Goal: Task Accomplishment & Management: Use online tool/utility

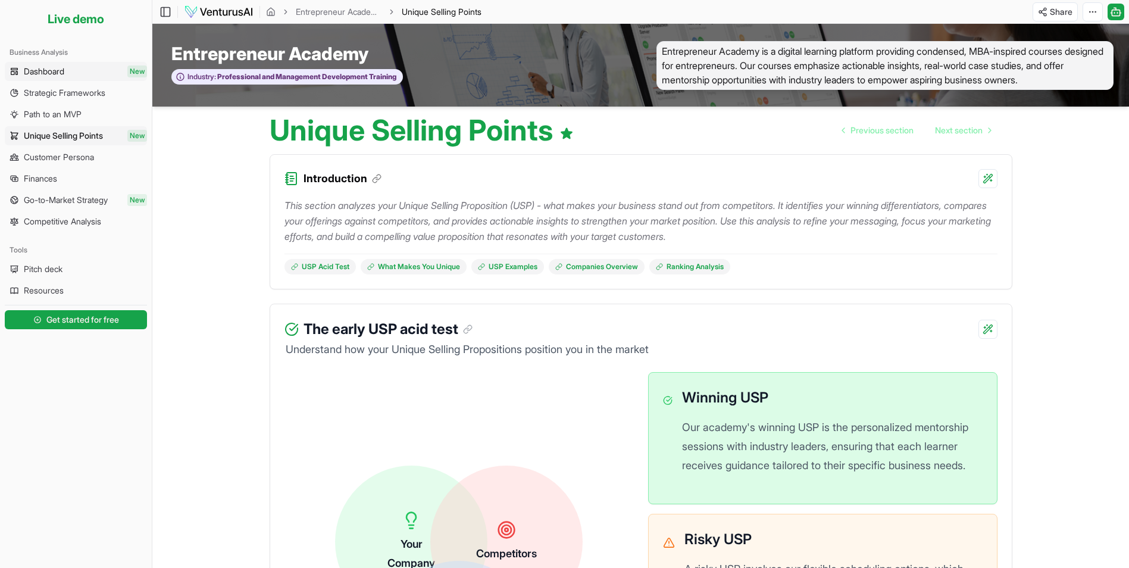
click at [49, 72] on span "Dashboard" at bounding box center [44, 71] width 40 height 12
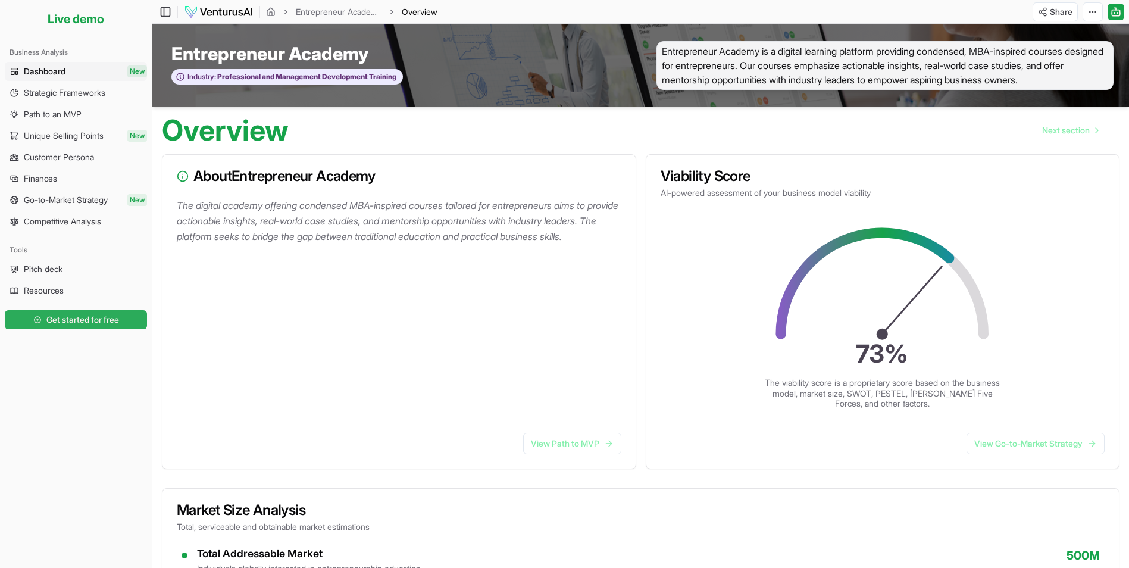
click at [73, 321] on span "Get started for free" at bounding box center [82, 320] width 73 height 12
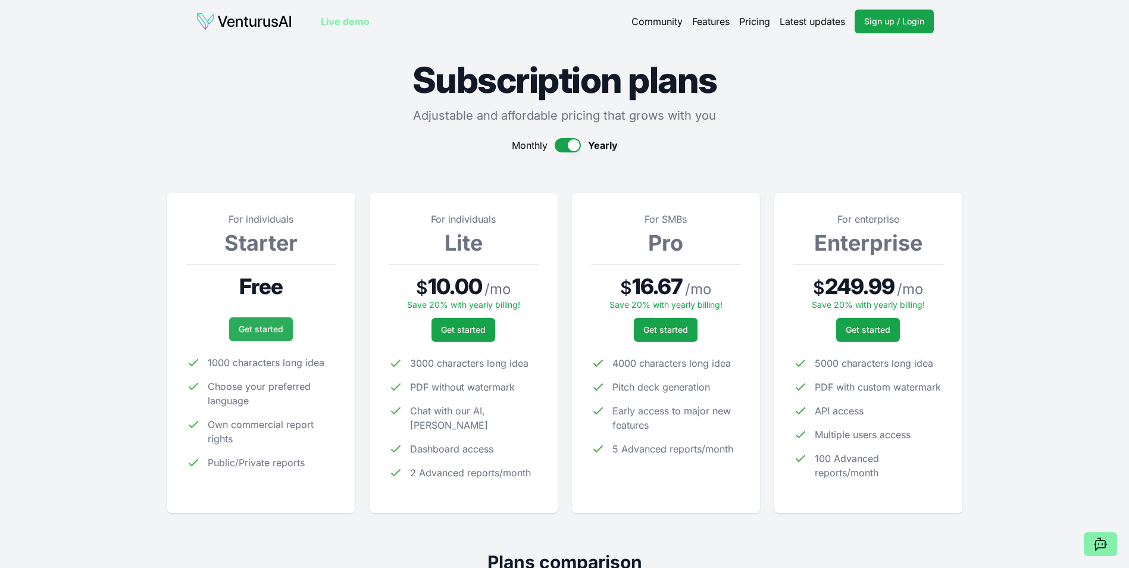
click at [252, 321] on link "Get started" at bounding box center [261, 329] width 64 height 24
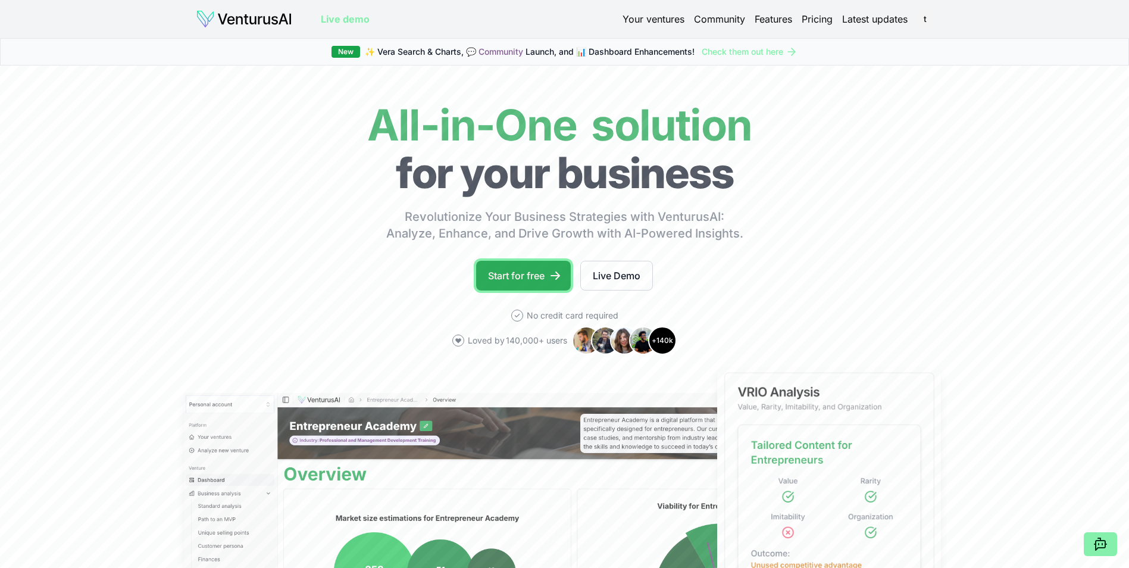
click at [519, 268] on link "Start for free" at bounding box center [523, 276] width 95 height 30
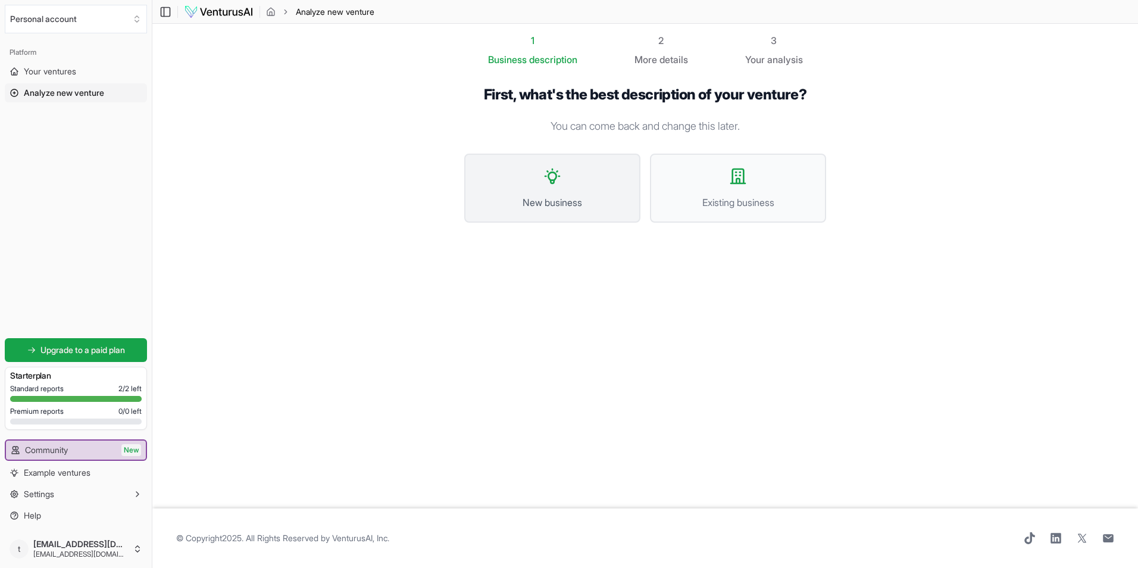
click at [597, 195] on span "New business" at bounding box center [552, 202] width 150 height 14
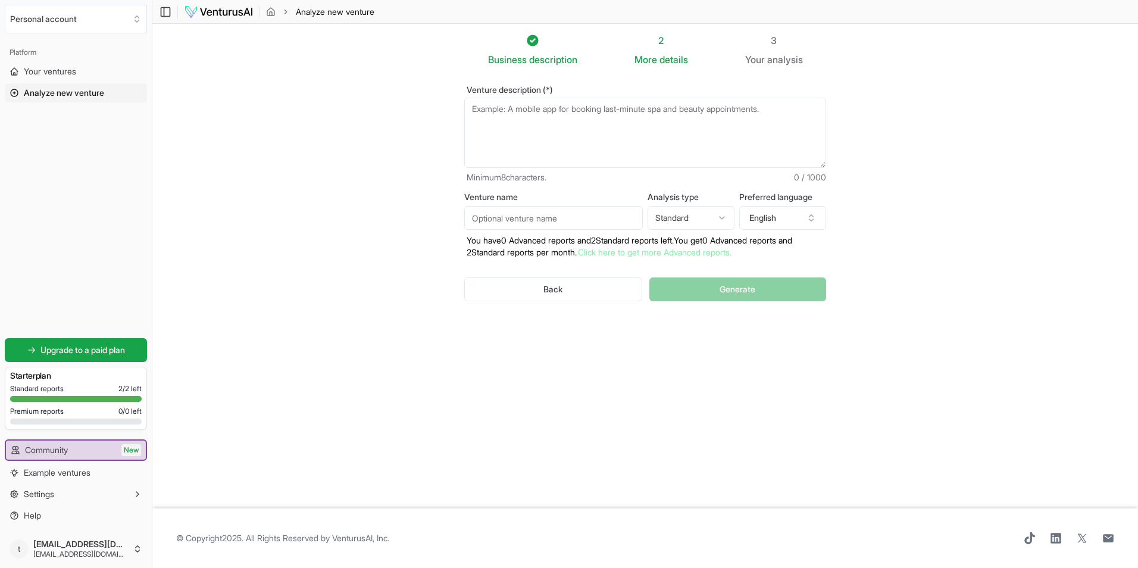
click at [568, 139] on textarea "Venture description (*)" at bounding box center [645, 133] width 362 height 70
click at [569, 135] on textarea "Venture description (*)" at bounding box center [645, 133] width 362 height 70
paste textarea "TSPL is launching its operations as a Pvt. Ltd. Company in [GEOGRAPHIC_DATA] Di…"
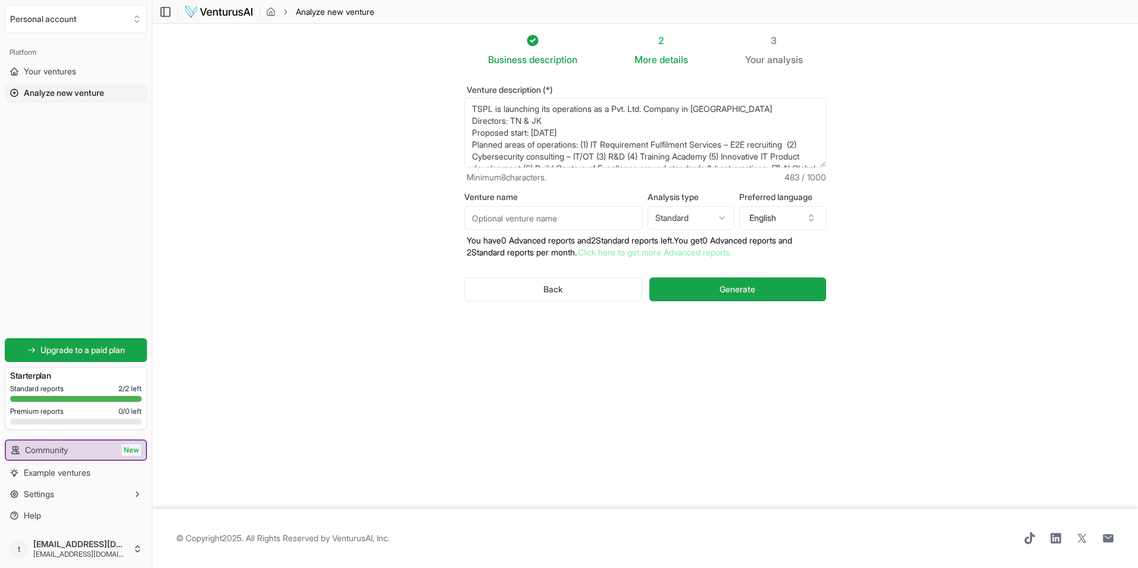
drag, startPoint x: 572, startPoint y: 118, endPoint x: 481, endPoint y: 124, distance: 91.2
click at [473, 120] on textarea "TSPL is launching its operations as a Pvt. Ltd. Company in [GEOGRAPHIC_DATA] Di…" at bounding box center [645, 133] width 362 height 70
type textarea "TSPL is launching its operations as a Pvt. Ltd. Company in [GEOGRAPHIC_DATA] Pr…"
click at [546, 226] on input "Venture name" at bounding box center [553, 218] width 178 height 24
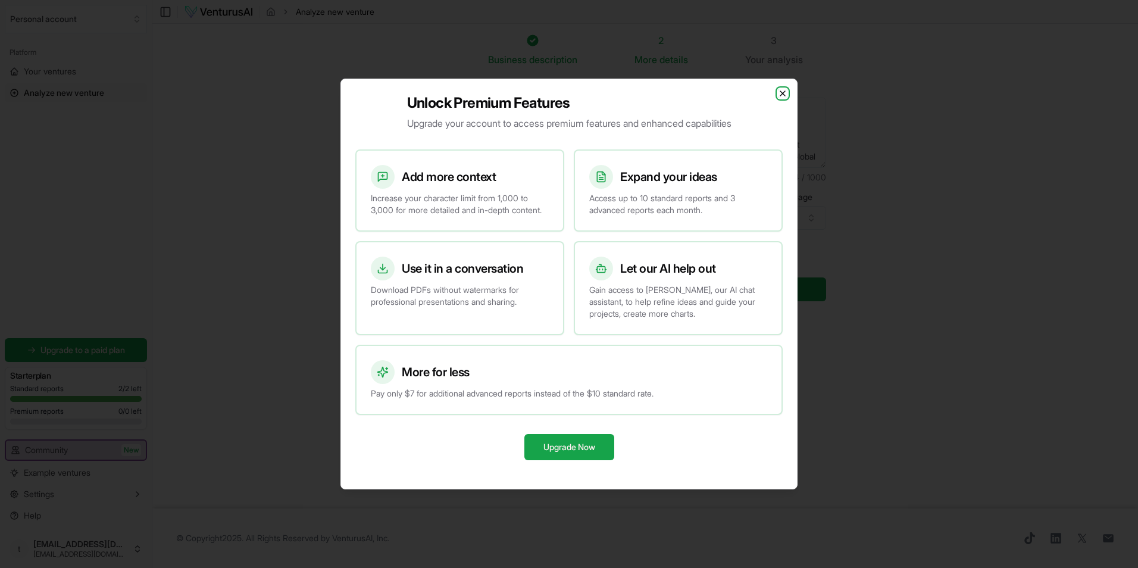
click at [783, 89] on icon "button" at bounding box center [783, 94] width 10 height 10
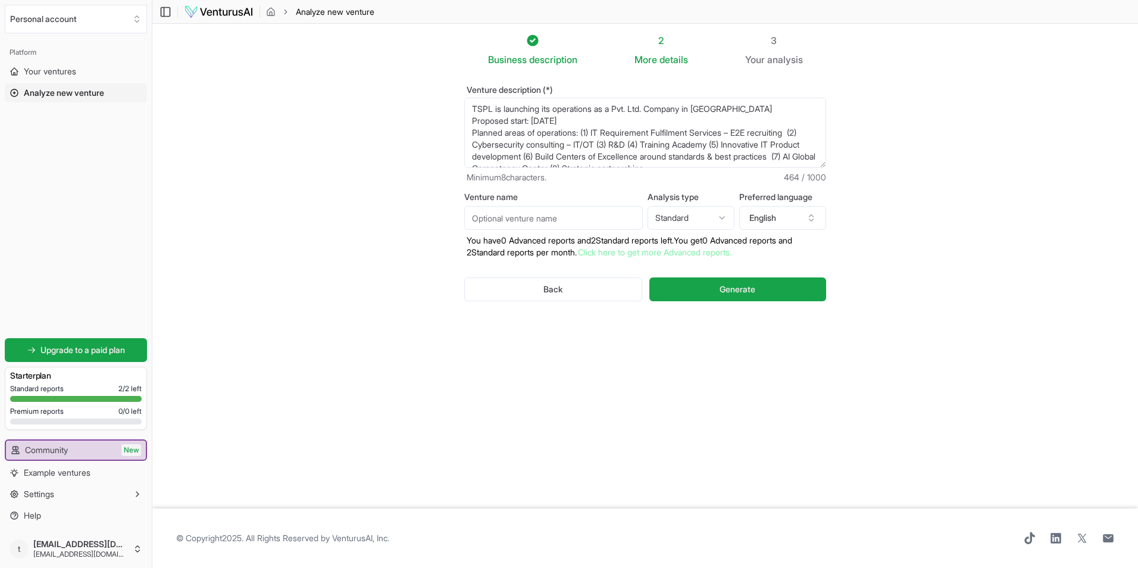
drag, startPoint x: 568, startPoint y: 211, endPoint x: 587, endPoint y: 223, distance: 21.6
click at [568, 211] on input "Venture name" at bounding box center [553, 218] width 178 height 24
type input "TSPL"
click at [777, 295] on button "Generate" at bounding box center [737, 289] width 177 height 24
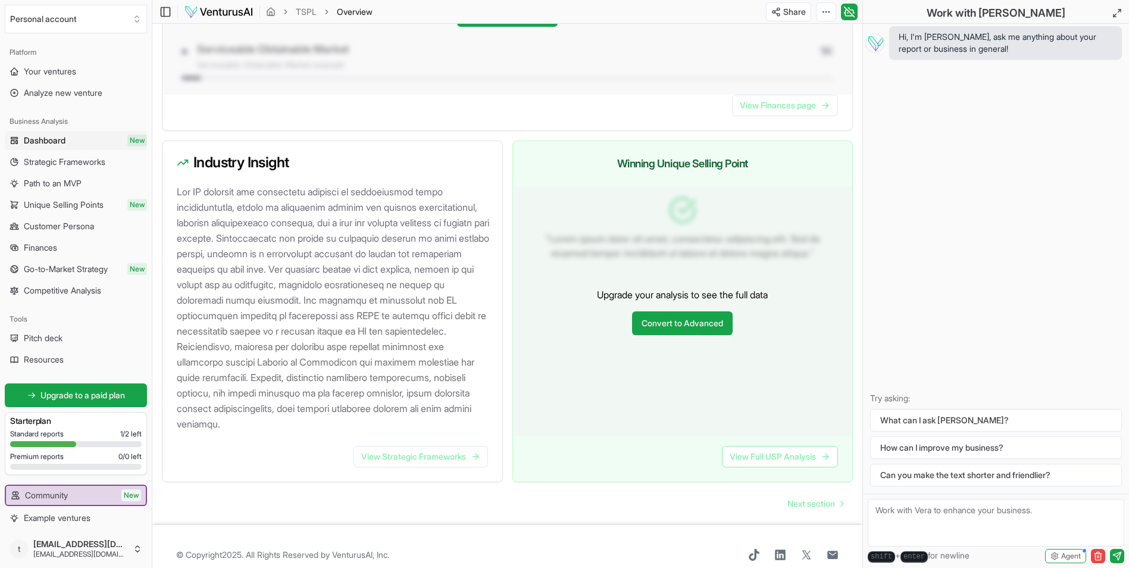
scroll to position [1135, 0]
click at [406, 444] on link "View Strategic Frameworks" at bounding box center [420, 454] width 134 height 21
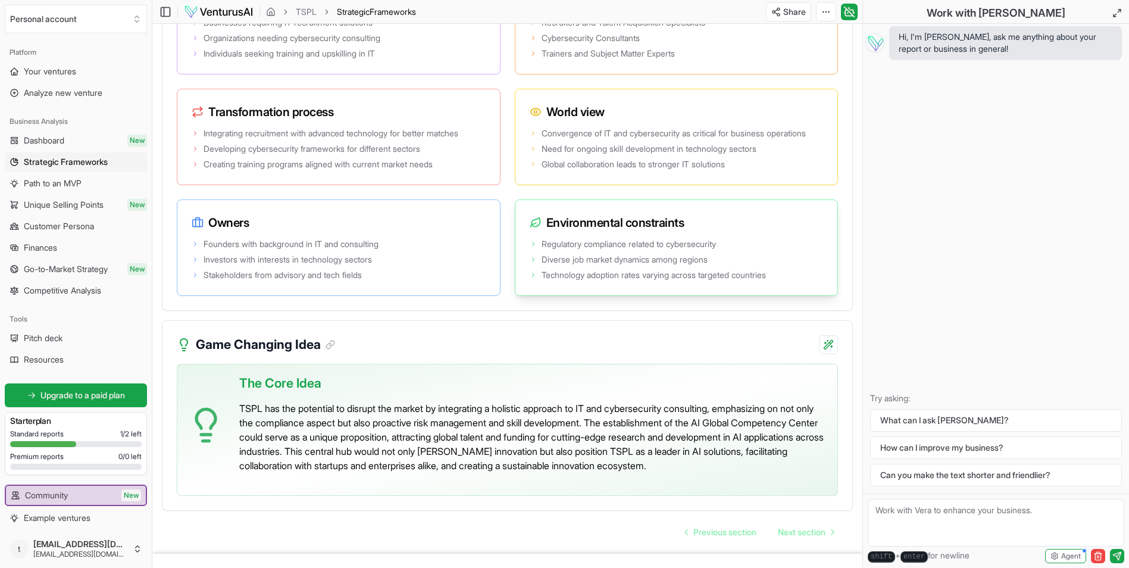
scroll to position [2420, 0]
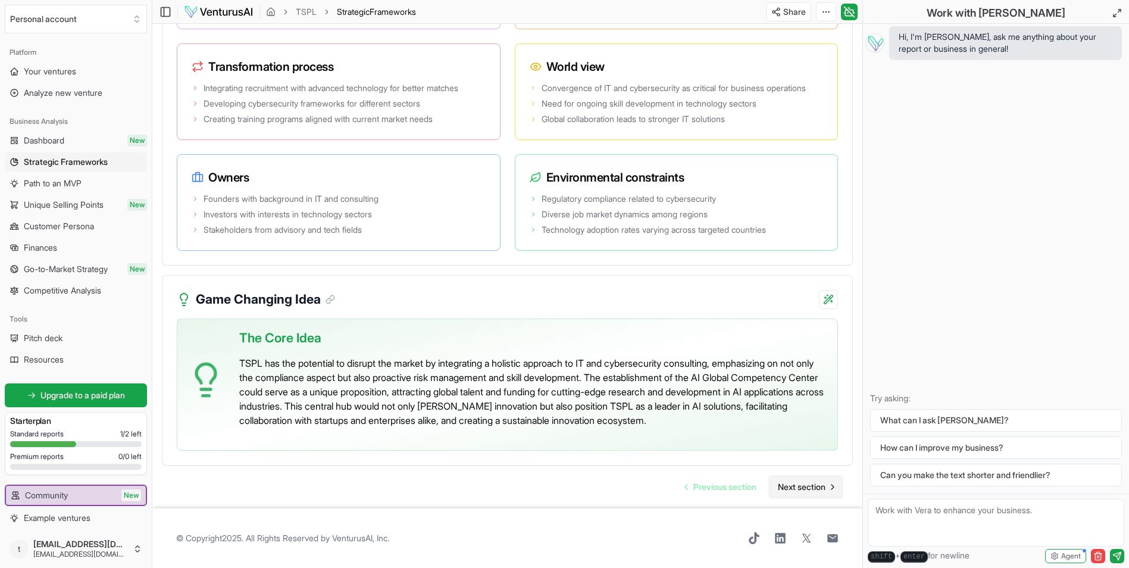
click at [815, 491] on span "Next section" at bounding box center [802, 487] width 48 height 12
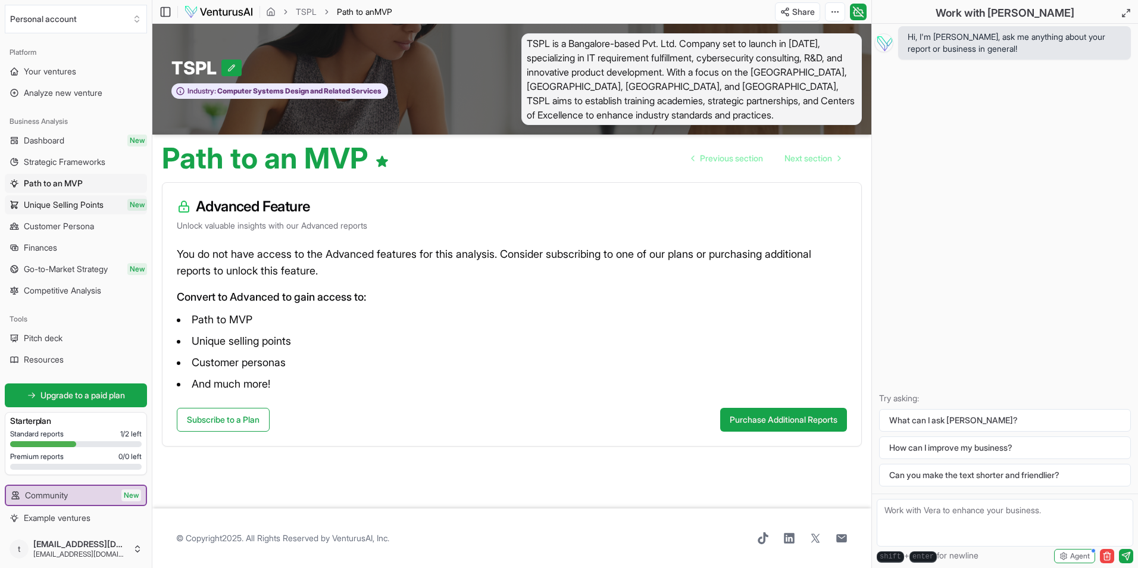
click at [80, 208] on span "Unique Selling Points" at bounding box center [64, 205] width 80 height 12
drag, startPoint x: 73, startPoint y: 209, endPoint x: 65, endPoint y: 225, distance: 18.1
click at [65, 225] on span "Customer Persona" at bounding box center [59, 226] width 70 height 12
click at [61, 138] on span "Dashboard" at bounding box center [44, 140] width 40 height 12
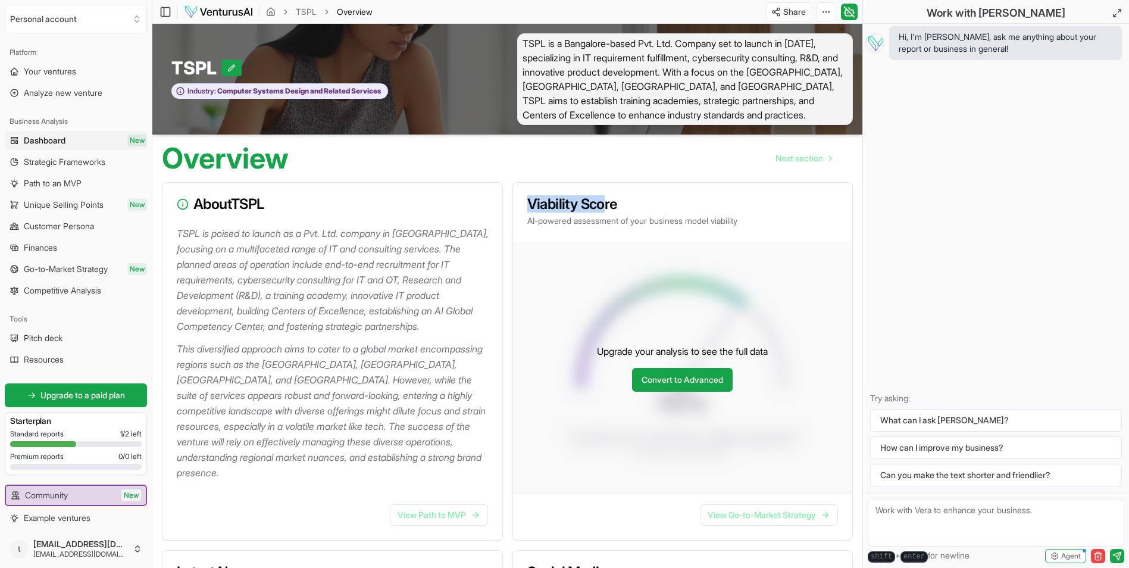
drag, startPoint x: 531, startPoint y: 196, endPoint x: 604, endPoint y: 204, distance: 73.6
click at [604, 204] on h3 "Viability Score" at bounding box center [682, 204] width 311 height 14
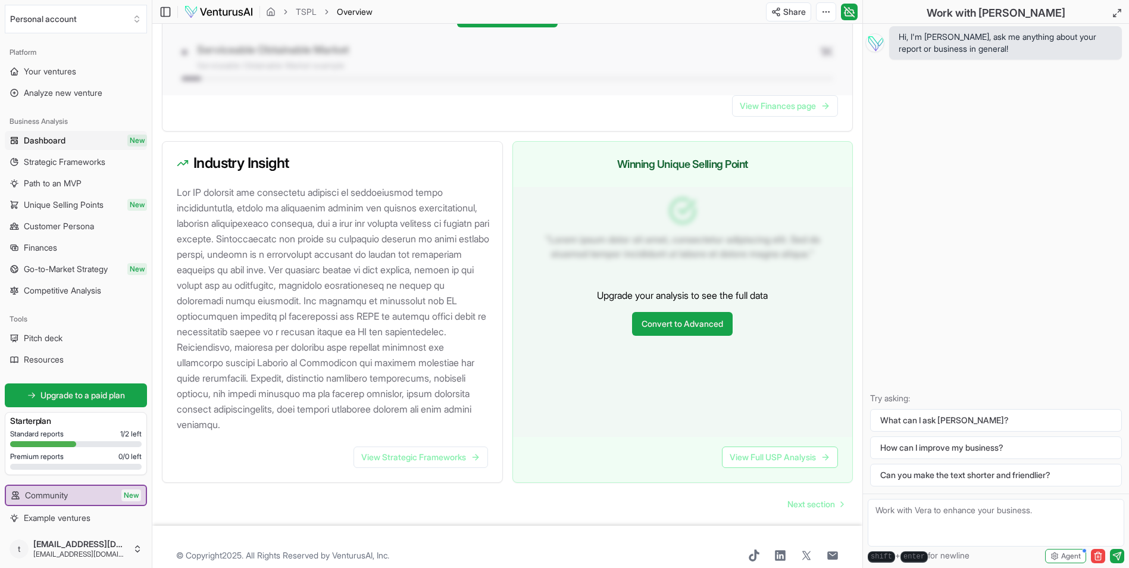
scroll to position [1135, 0]
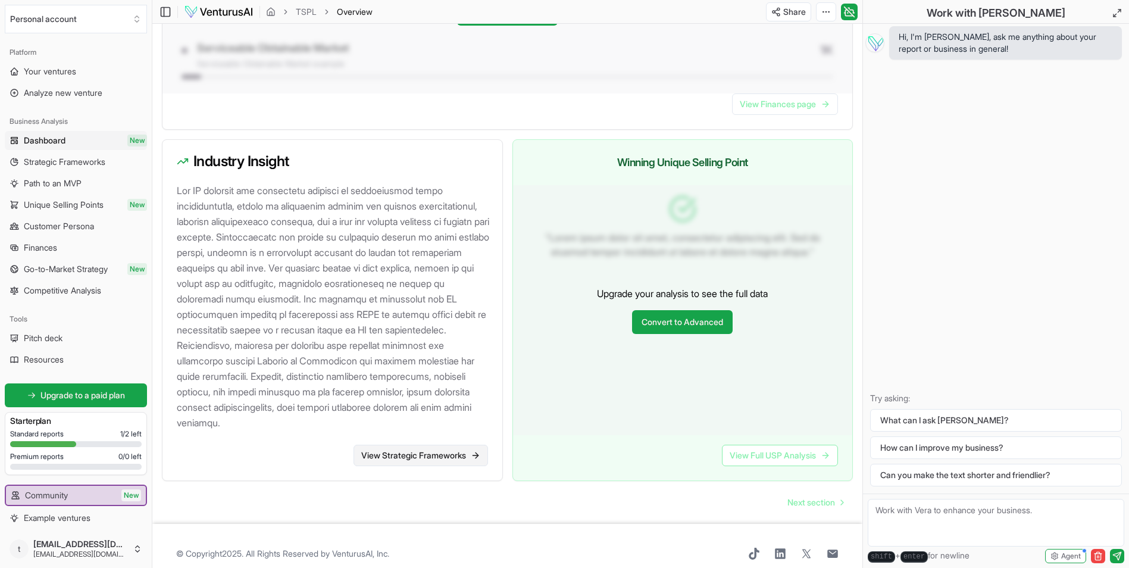
click at [455, 444] on link "View Strategic Frameworks" at bounding box center [420, 454] width 134 height 21
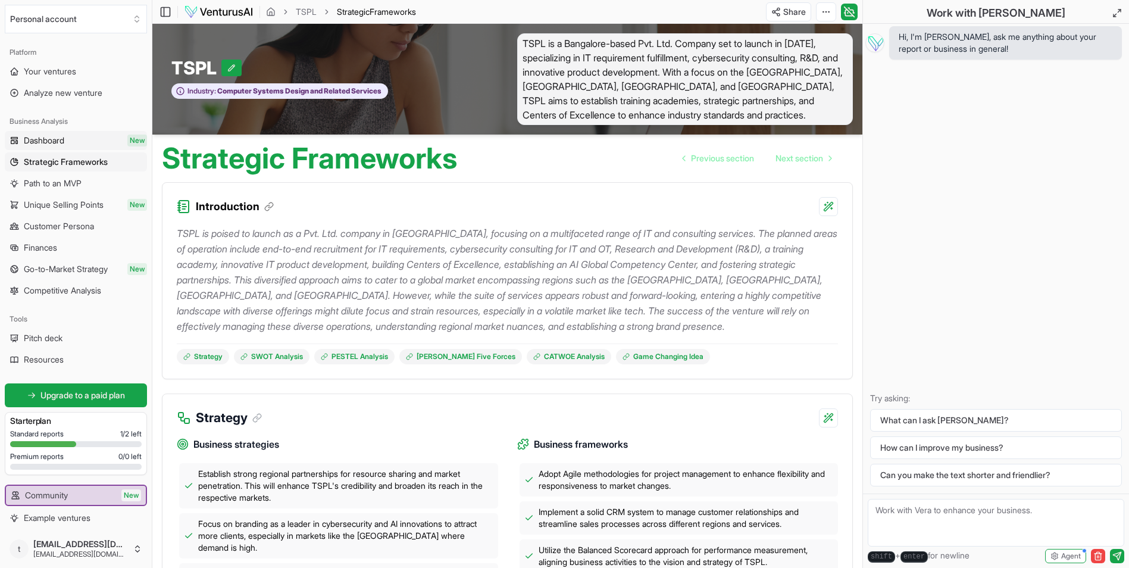
click at [92, 139] on link "Dashboard New" at bounding box center [76, 140] width 142 height 19
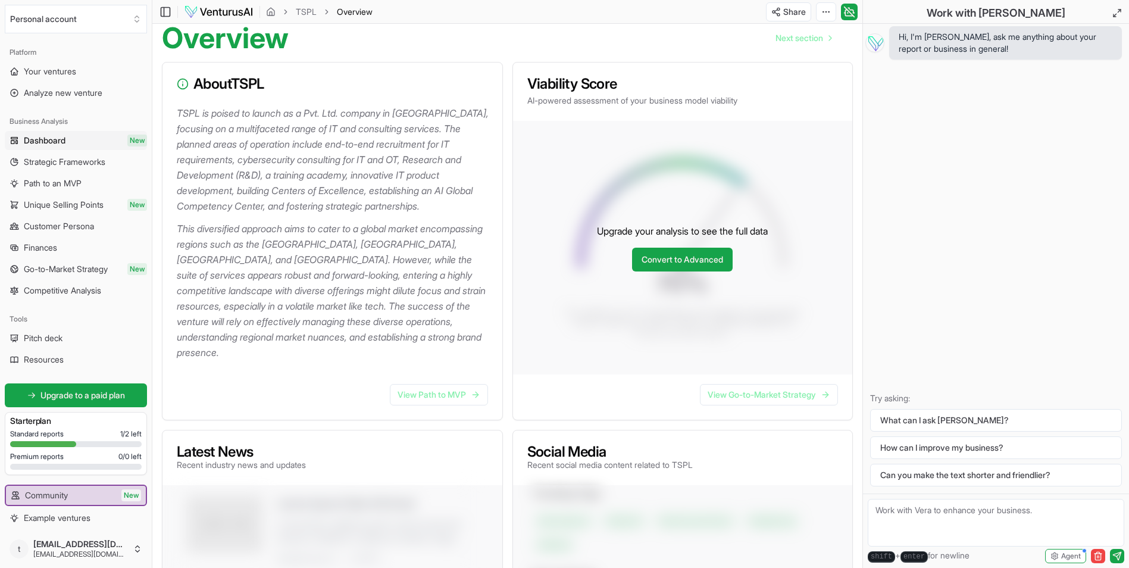
scroll to position [178, 0]
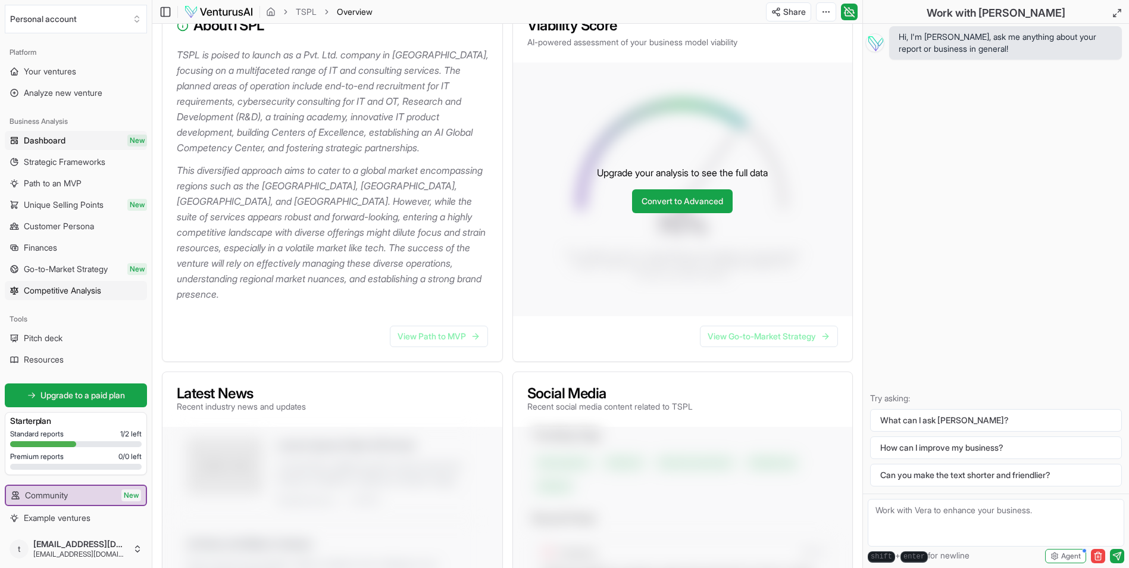
click at [86, 286] on span "Competitive Analysis" at bounding box center [62, 290] width 77 height 12
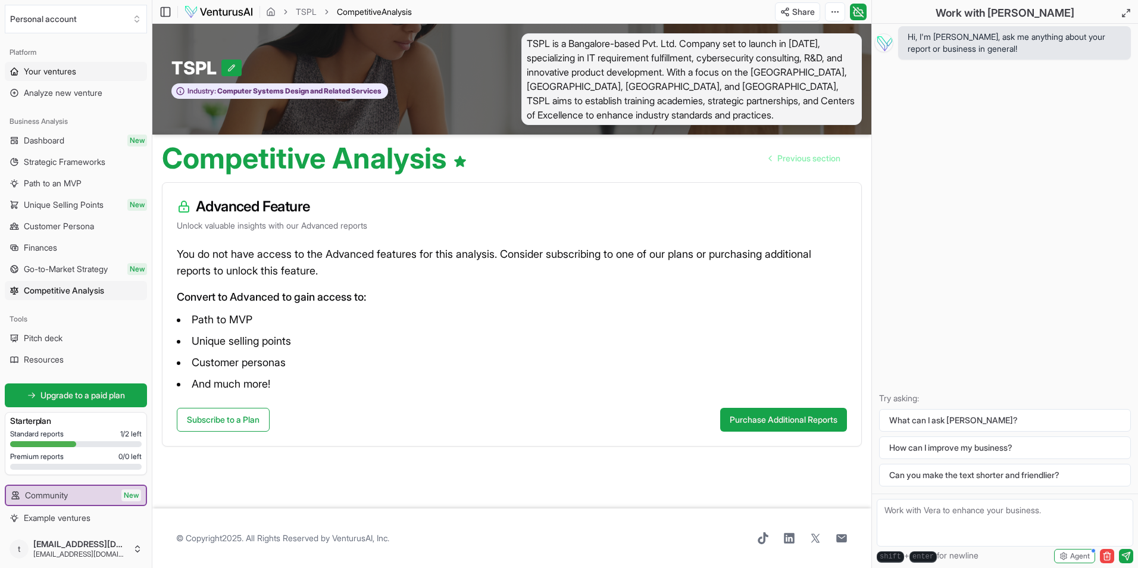
click at [101, 73] on link "Your ventures" at bounding box center [76, 71] width 142 height 19
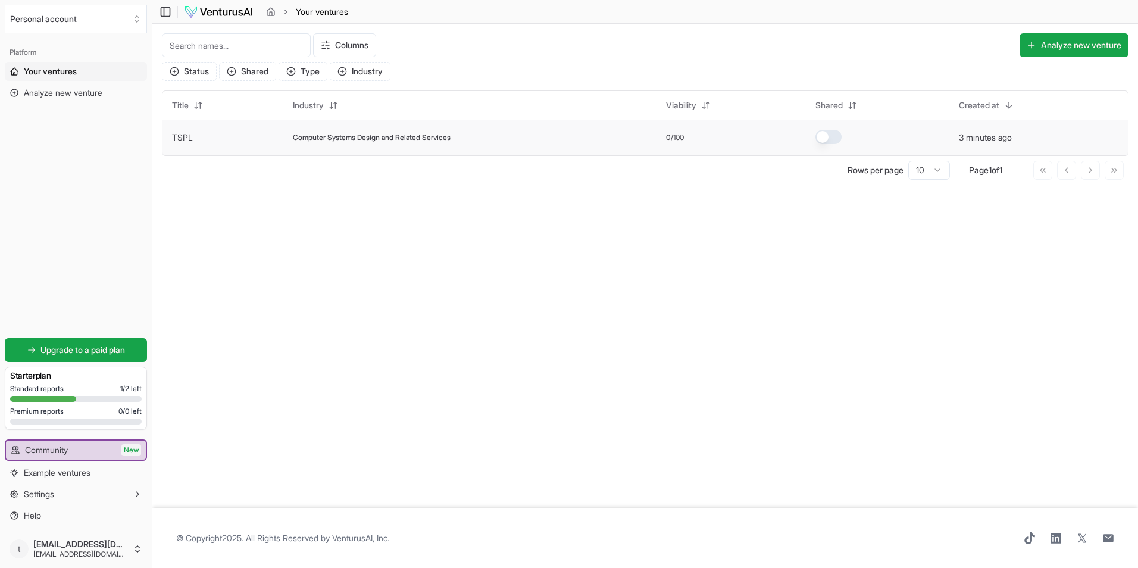
click at [380, 138] on span "Computer Systems Design and Related Services" at bounding box center [372, 138] width 158 height 10
click at [182, 135] on link "TSPL" at bounding box center [182, 137] width 21 height 10
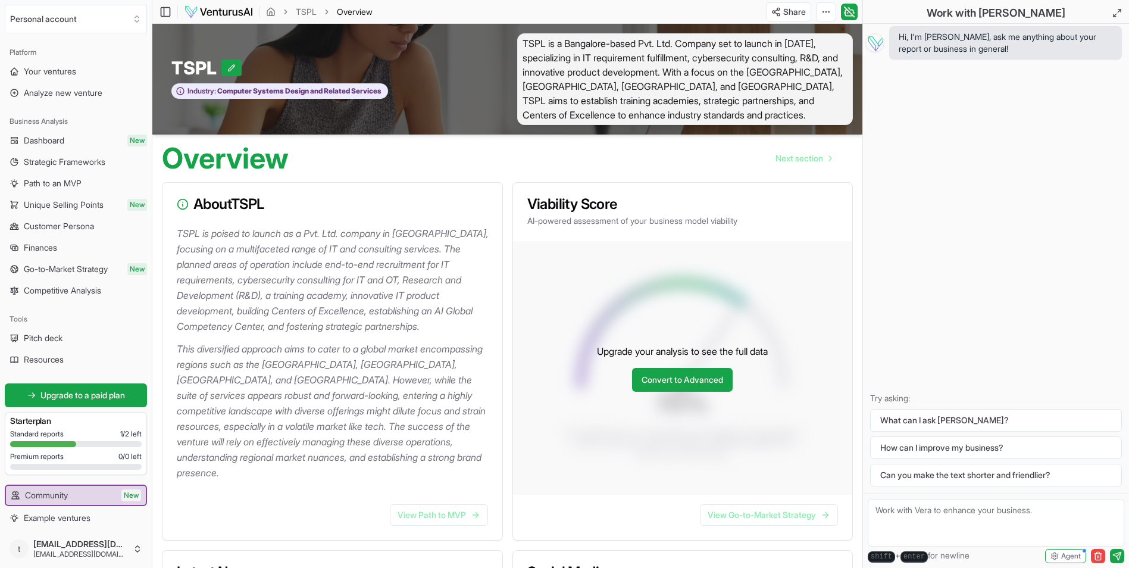
click at [936, 523] on textarea at bounding box center [995, 523] width 256 height 48
click at [62, 22] on button "Personal account" at bounding box center [76, 19] width 142 height 29
click at [89, 18] on html "We value your privacy We use cookies to enhance your browsing experience, serve…" at bounding box center [564, 284] width 1129 height 568
click at [65, 251] on link "Finances" at bounding box center [76, 247] width 142 height 19
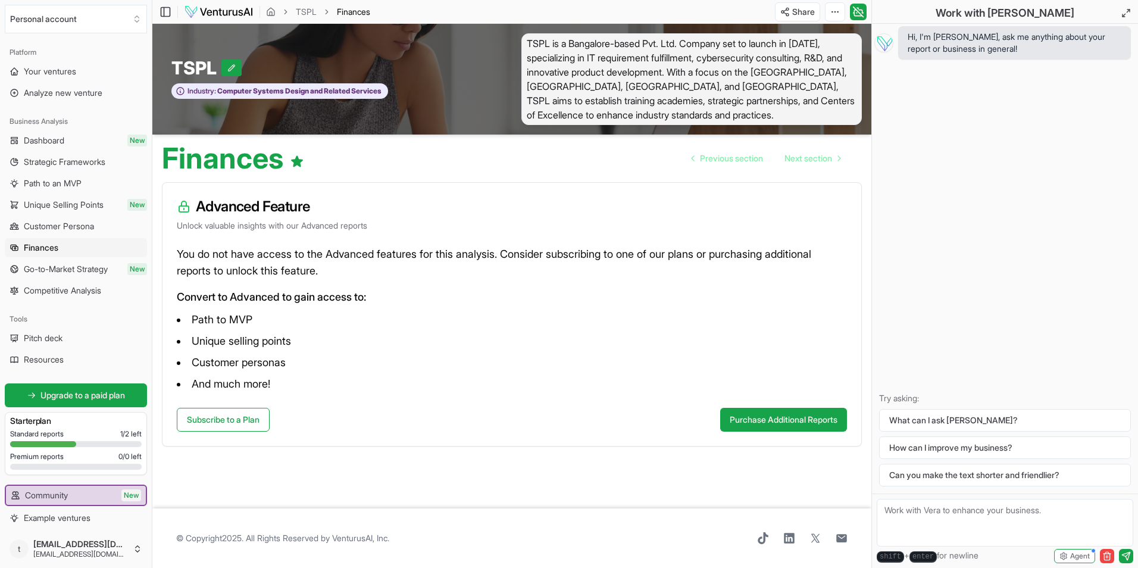
click at [71, 144] on link "Dashboard New" at bounding box center [76, 140] width 142 height 19
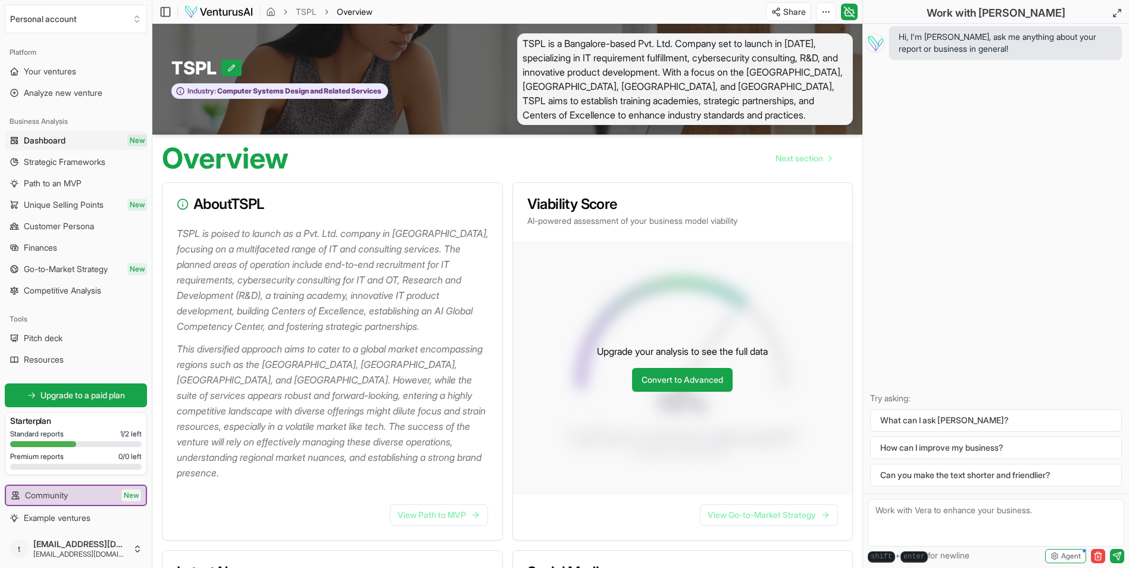
click at [932, 510] on textarea at bounding box center [995, 523] width 256 height 48
click at [896, 446] on button "How can I improve my business?" at bounding box center [996, 447] width 252 height 23
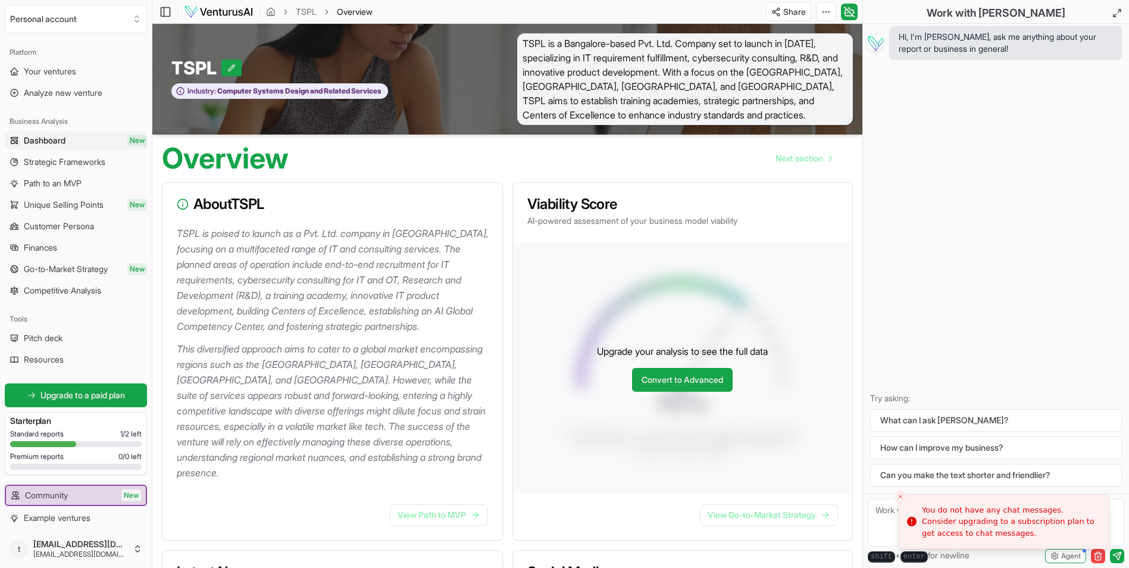
click at [900, 498] on icon "Close toast" at bounding box center [900, 496] width 7 height 7
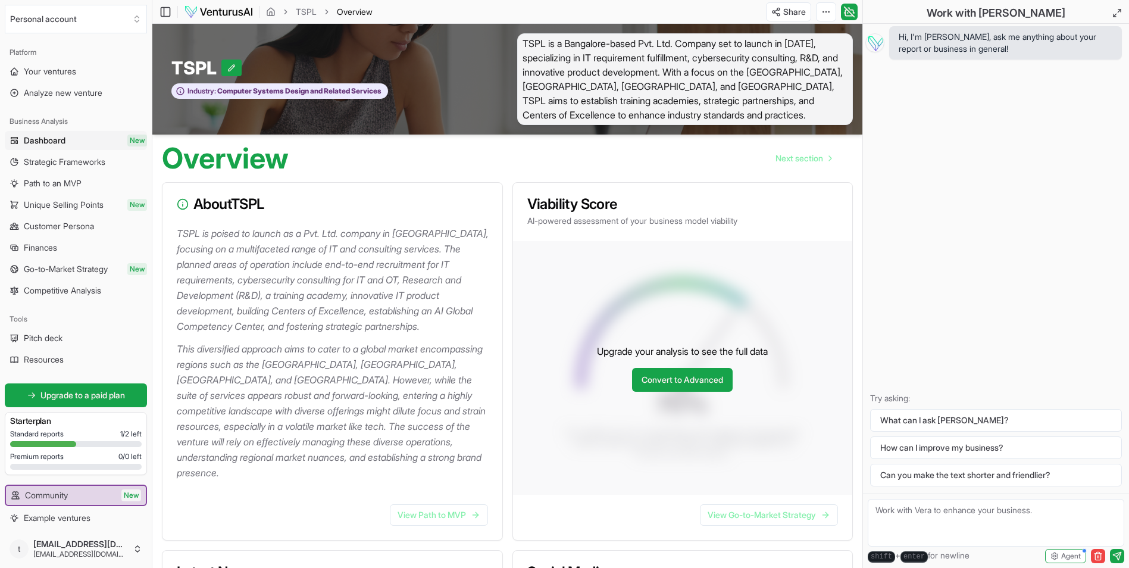
click at [651, 115] on span "TSPL is a Bangalore-based Pvt. Ltd. Company set to launch in [DATE], specializi…" at bounding box center [685, 79] width 336 height 92
